Goal: Task Accomplishment & Management: Use online tool/utility

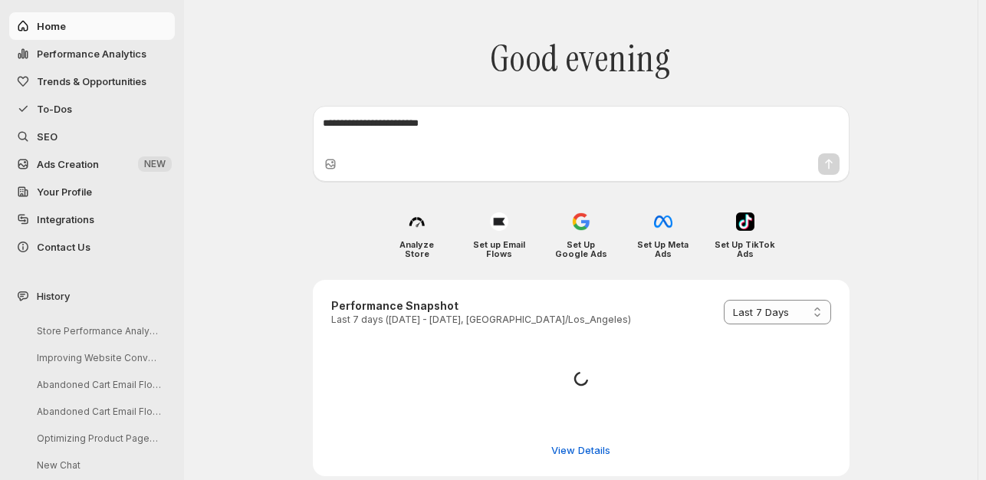
select select "*********"
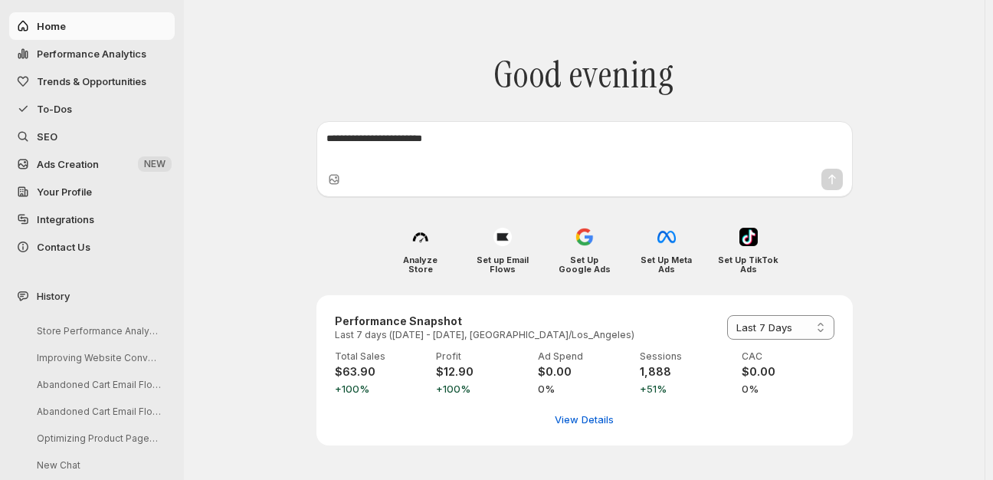
click at [74, 54] on span "Performance Analytics" at bounding box center [92, 54] width 110 height 12
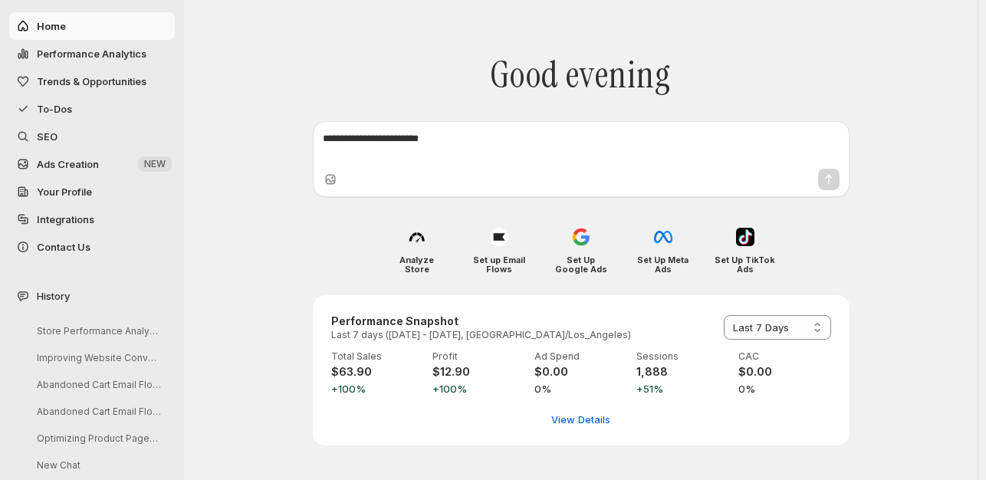
select select "**********"
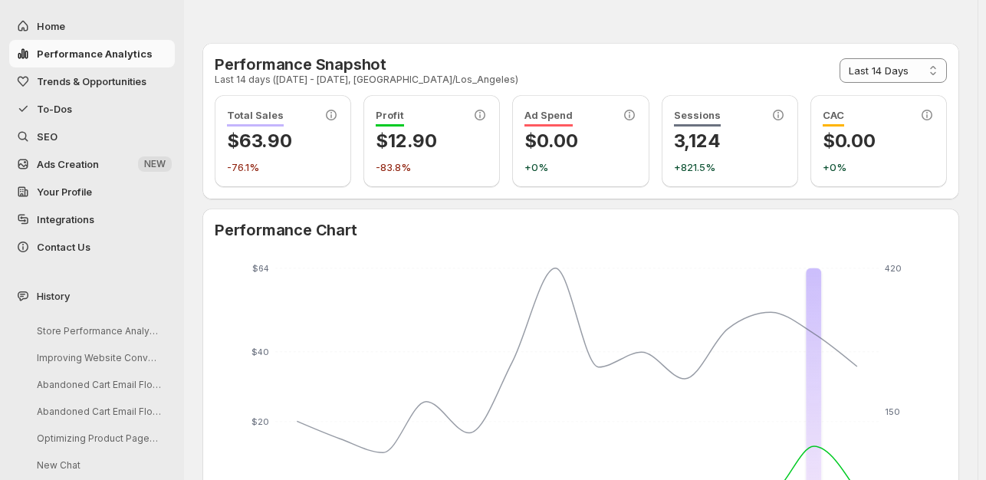
click at [80, 80] on span "Trends & Opportunities" at bounding box center [92, 81] width 110 height 12
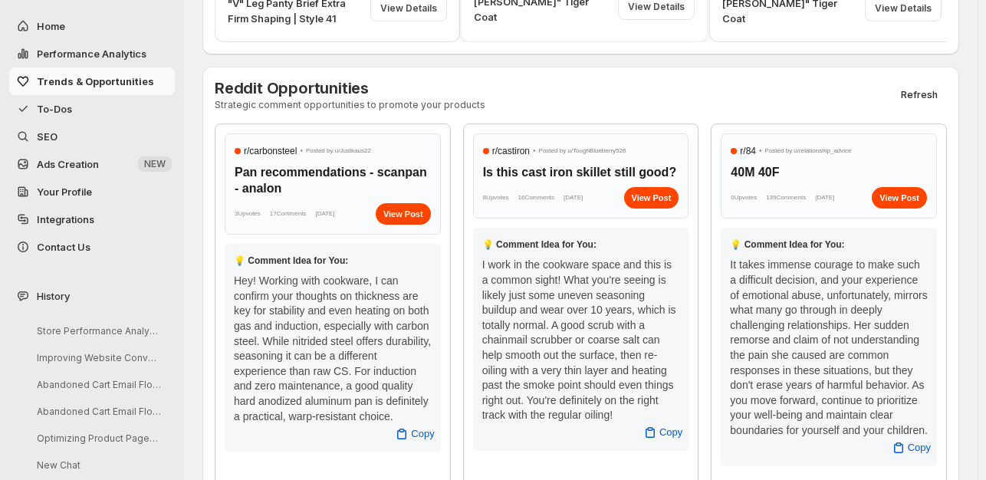
scroll to position [613, 0]
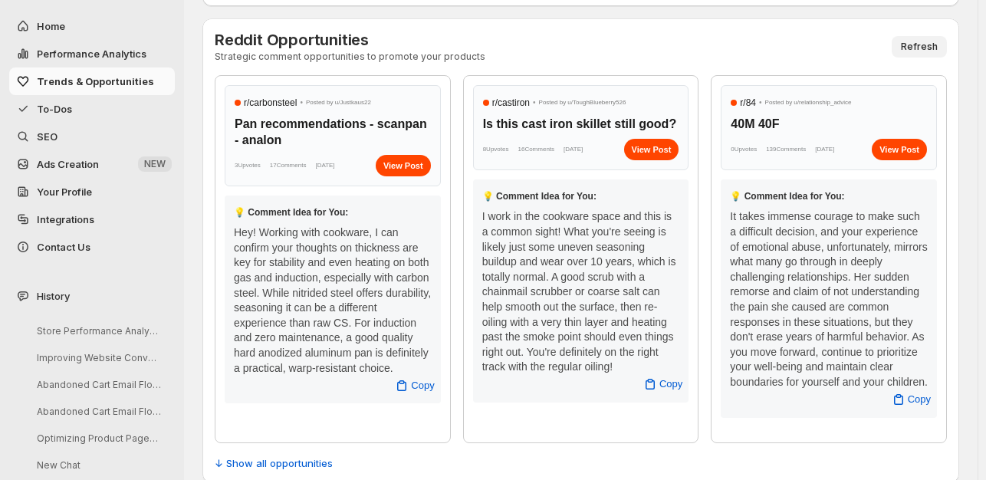
click at [925, 45] on span "Refresh" at bounding box center [919, 47] width 37 height 12
click at [930, 40] on button "Refresh" at bounding box center [918, 46] width 55 height 21
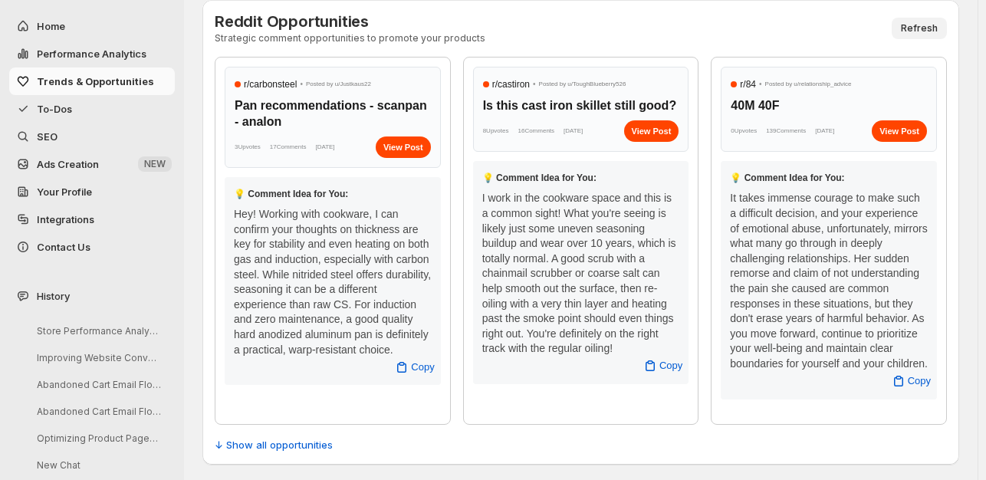
scroll to position [634, 0]
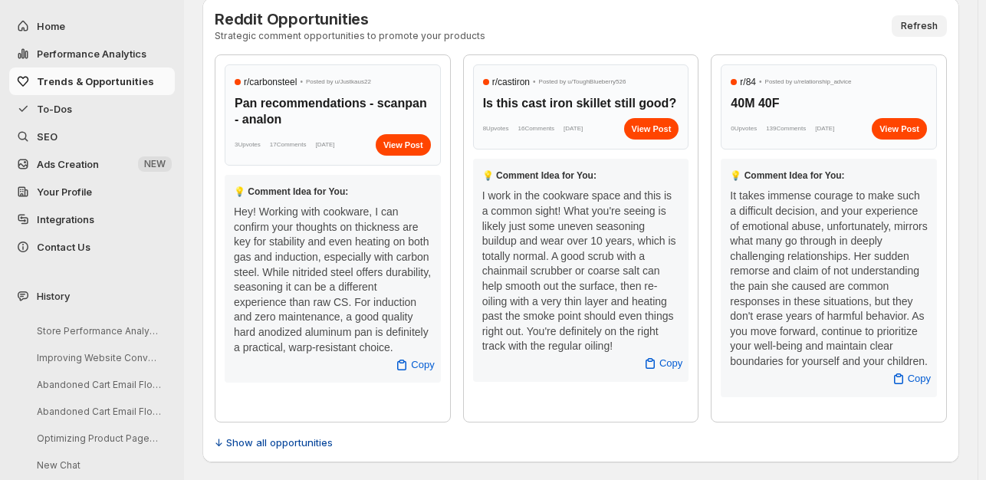
click at [218, 441] on span "↓ Show all opportunities" at bounding box center [274, 442] width 118 height 15
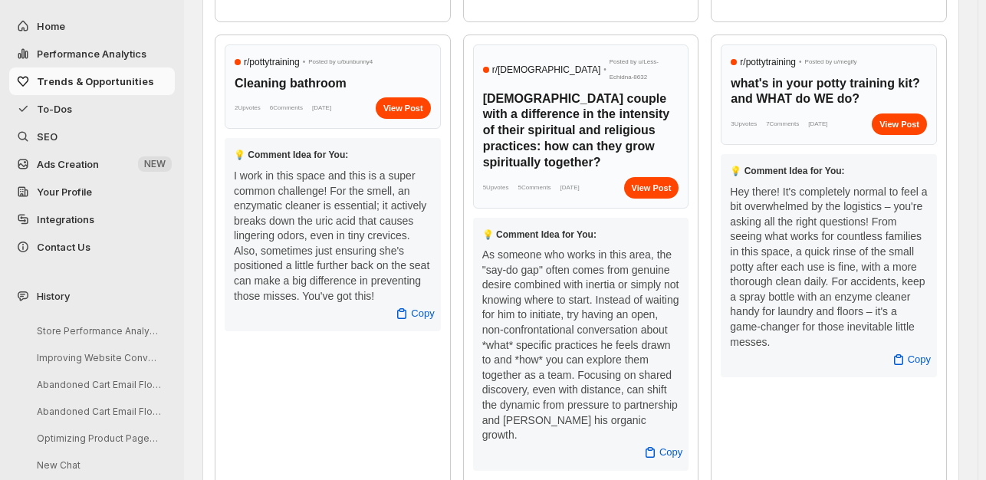
scroll to position [1017, 0]
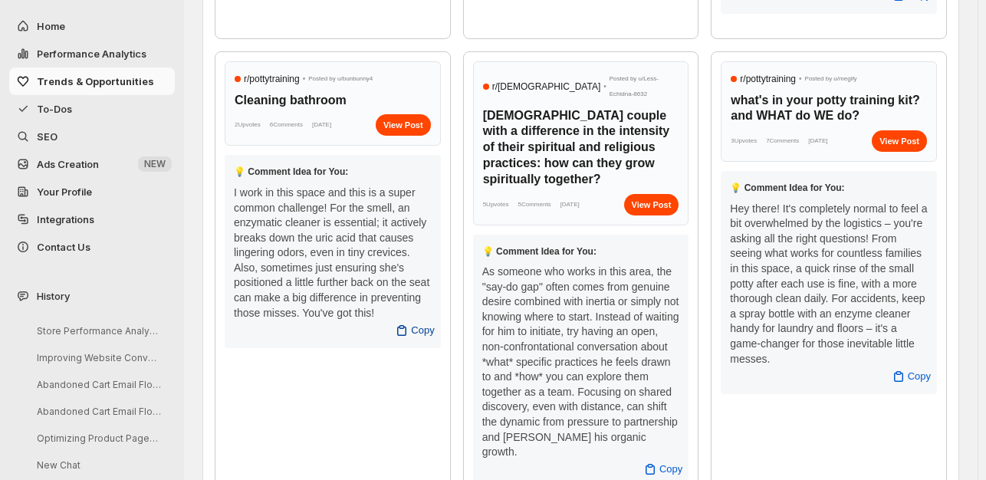
click at [419, 326] on span "Copy" at bounding box center [422, 330] width 23 height 15
click at [408, 123] on div "View Post" at bounding box center [403, 124] width 55 height 21
click at [675, 461] on span "Copy" at bounding box center [670, 468] width 23 height 15
click at [924, 370] on span "Copy" at bounding box center [918, 376] width 23 height 15
click at [903, 134] on div "View Post" at bounding box center [898, 140] width 55 height 21
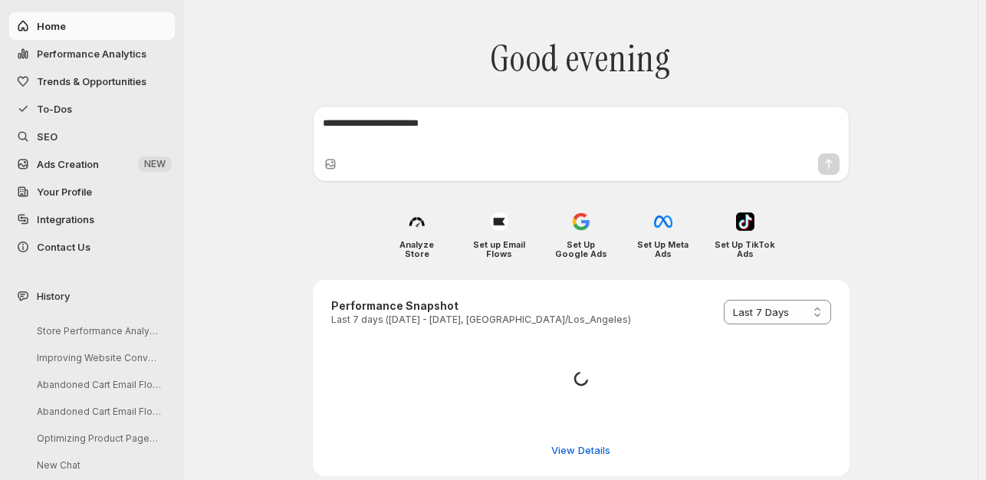
select select "*********"
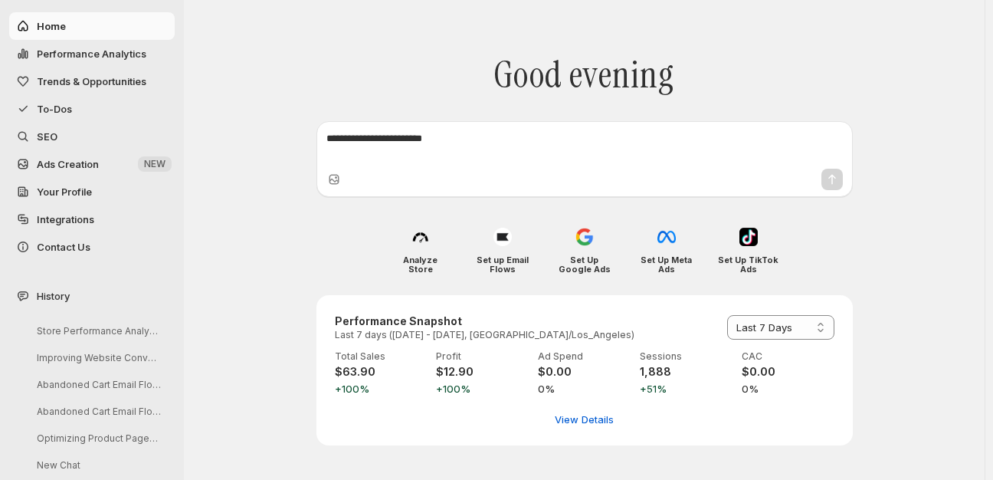
click at [53, 130] on span "SEO" at bounding box center [47, 136] width 21 height 12
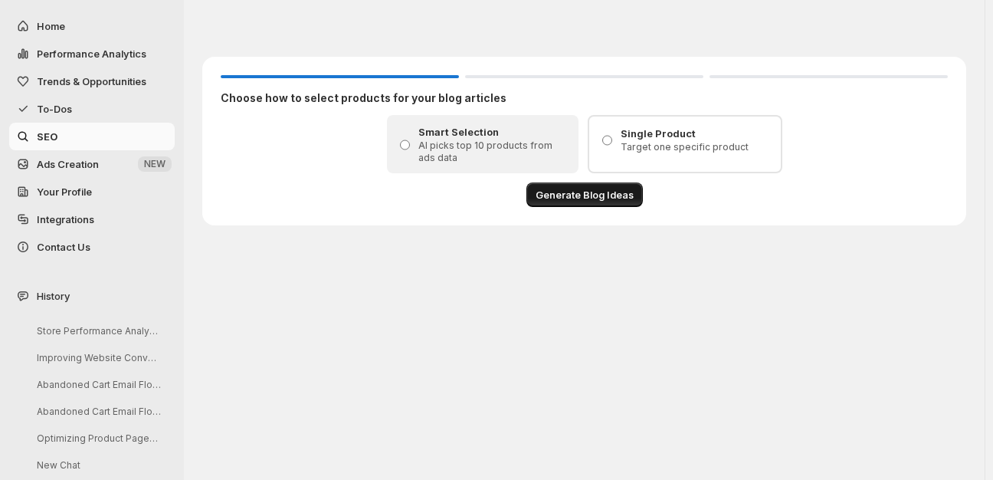
click at [583, 194] on span "Generate Blog Ideas" at bounding box center [585, 194] width 98 height 15
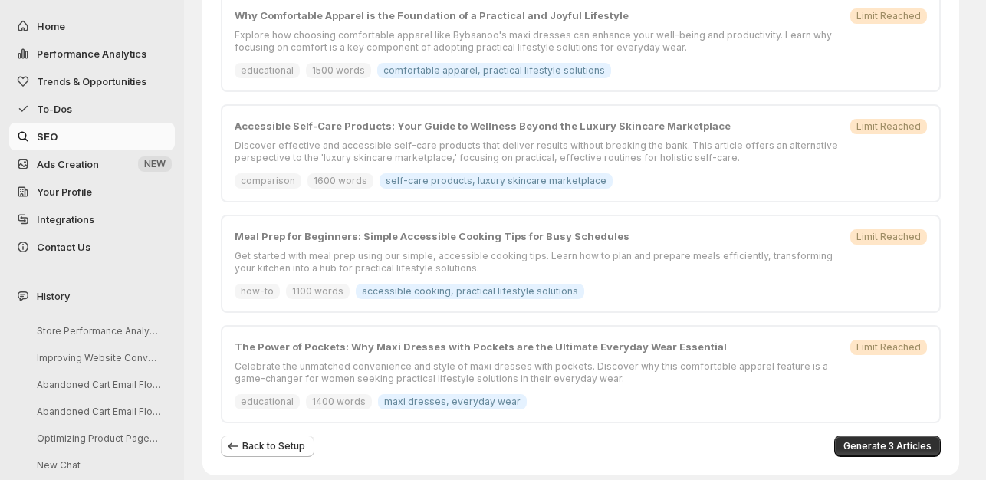
scroll to position [866, 0]
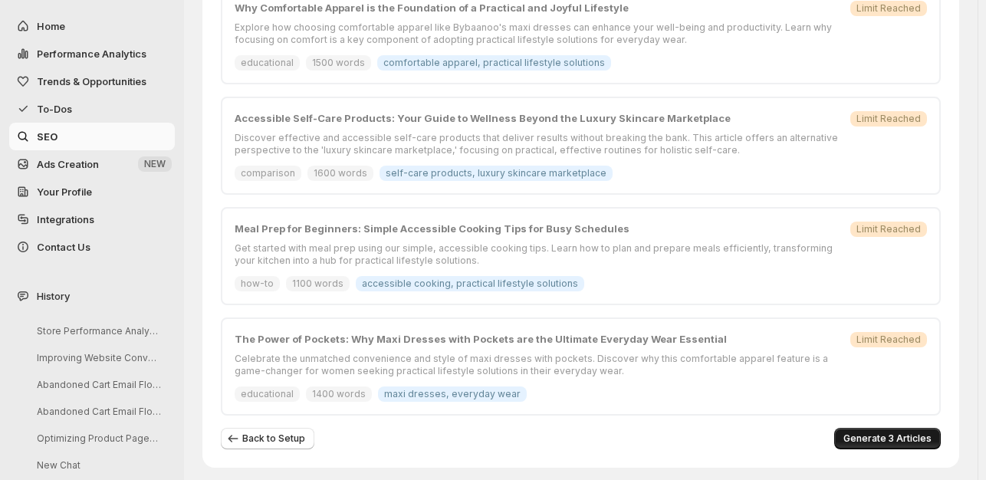
click at [891, 432] on span "Generate 3 Articles" at bounding box center [887, 438] width 88 height 12
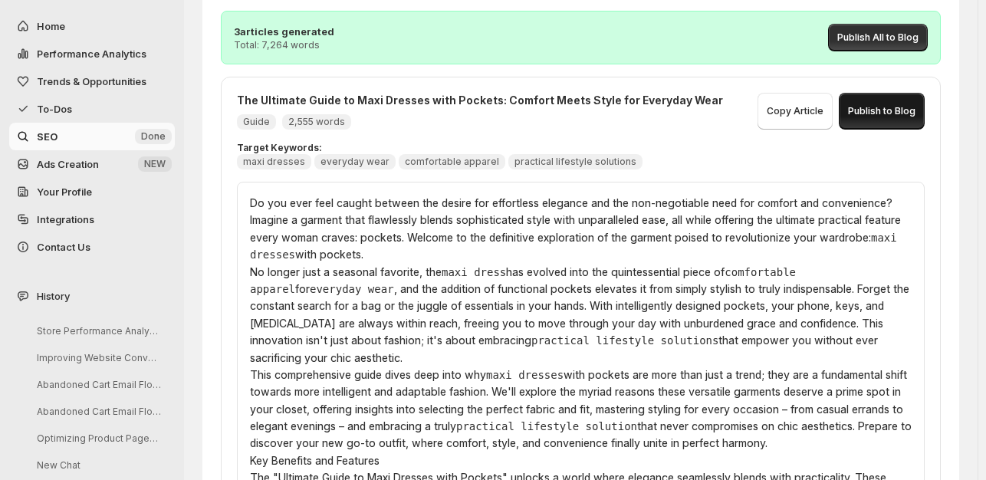
scroll to position [100, 0]
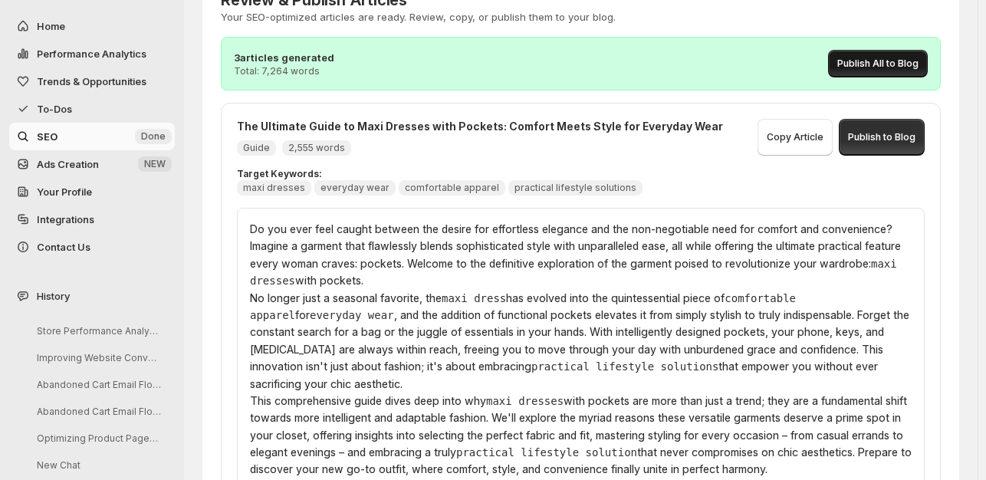
click at [883, 56] on button "Publish All to Blog" at bounding box center [878, 64] width 100 height 28
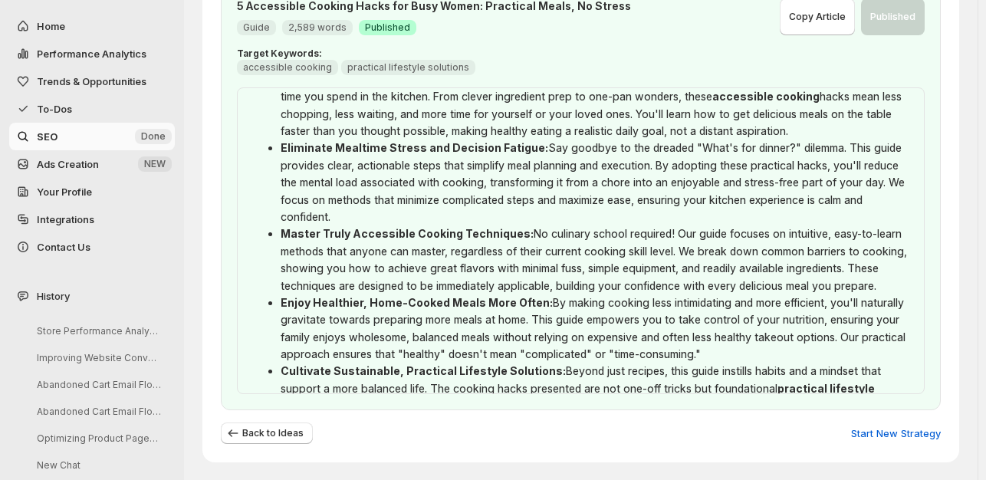
scroll to position [766, 0]
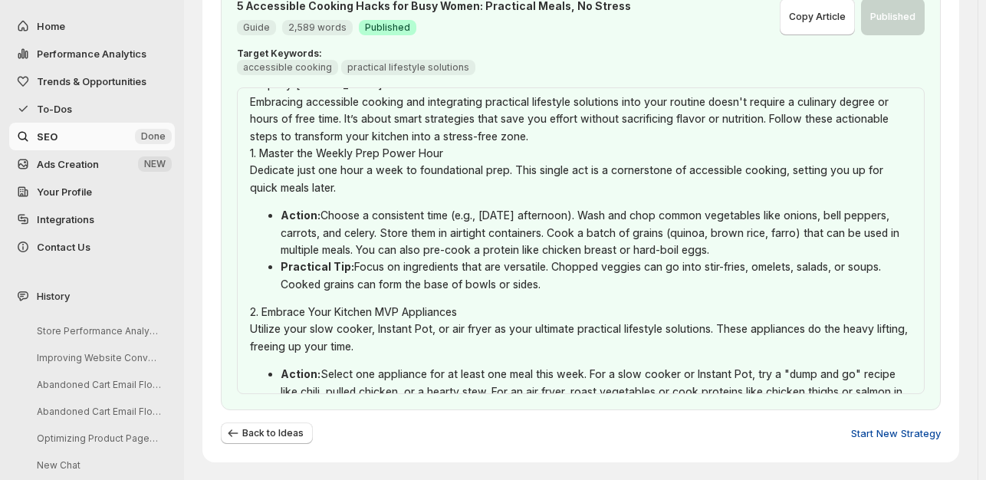
click at [904, 431] on span "Start New Strategy" at bounding box center [896, 432] width 90 height 15
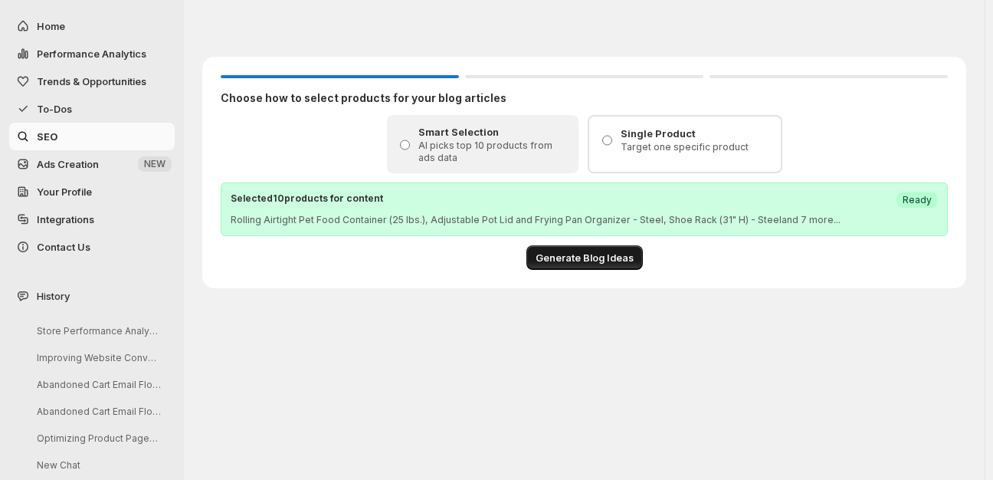
click at [583, 250] on span "Generate Blog Ideas" at bounding box center [585, 257] width 98 height 15
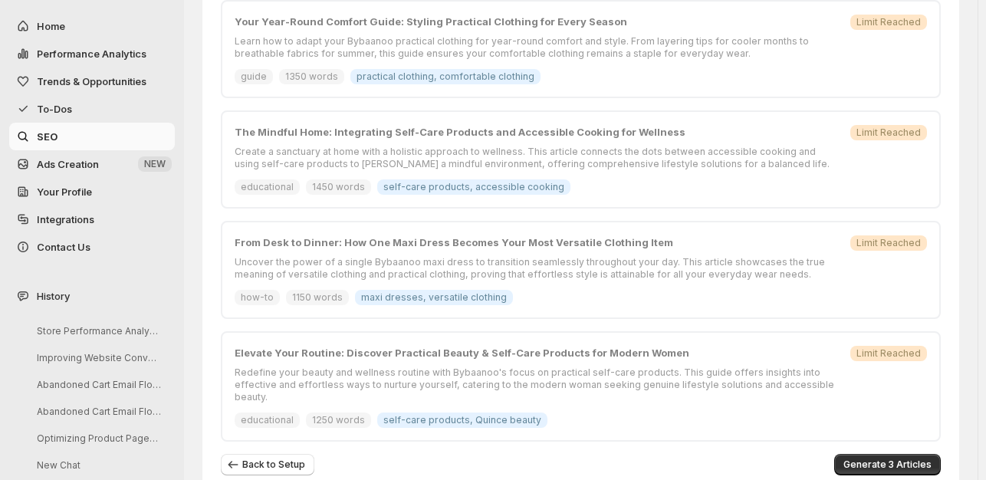
scroll to position [878, 0]
click at [901, 457] on span "Generate 3 Articles" at bounding box center [887, 463] width 88 height 12
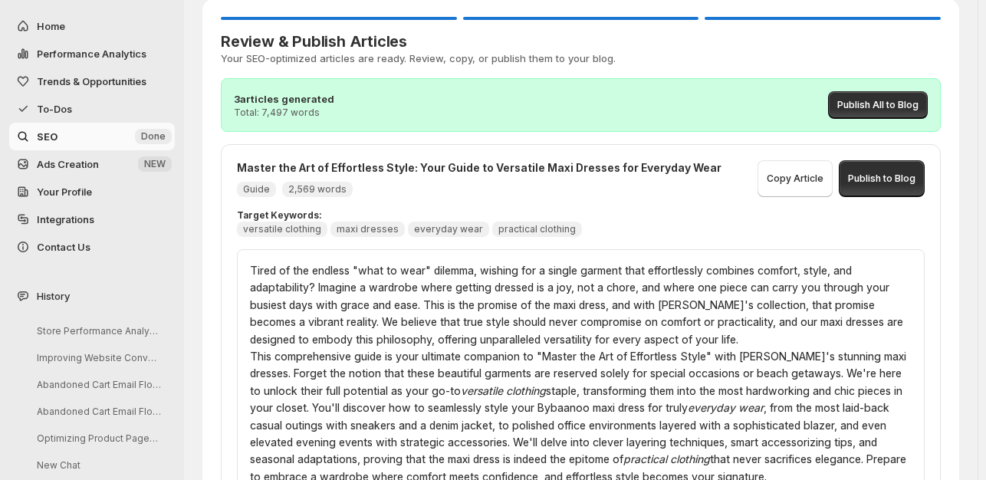
scroll to position [35, 0]
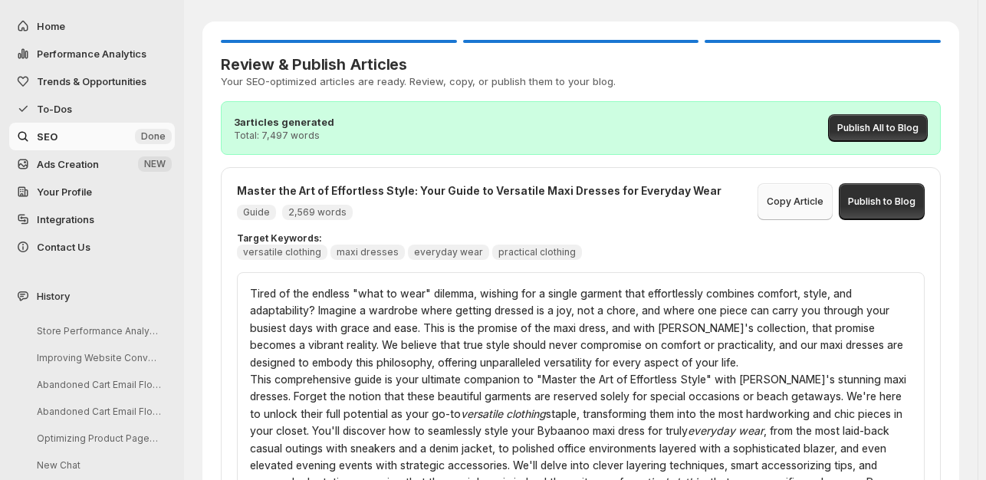
click at [805, 199] on span "Copy Article" at bounding box center [794, 201] width 57 height 12
click at [883, 120] on button "Publish All to Blog" at bounding box center [878, 128] width 100 height 28
